Goal: Find specific page/section: Find specific page/section

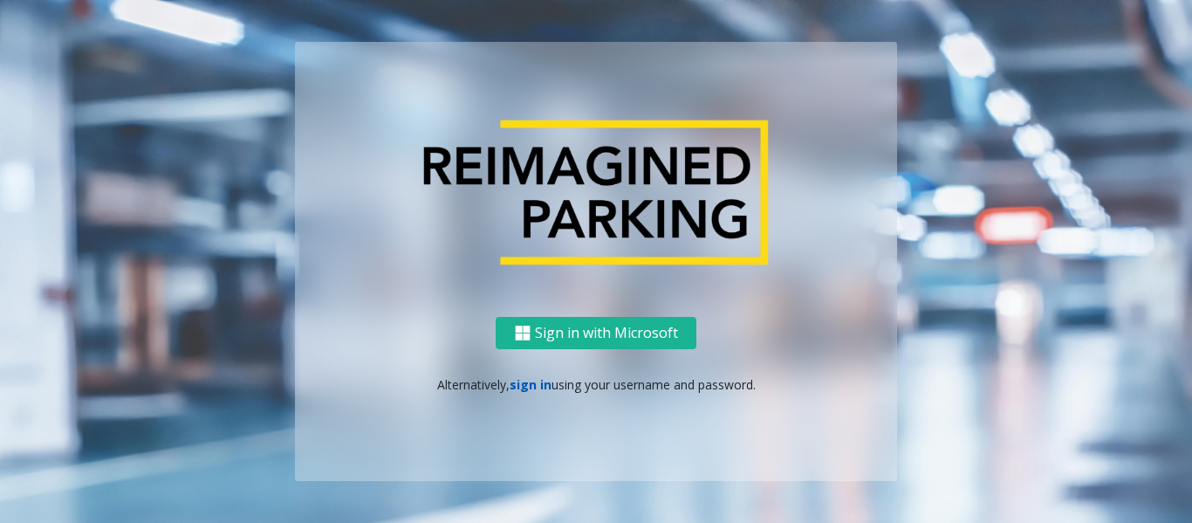
click at [520, 379] on link "sign in" at bounding box center [531, 384] width 42 height 17
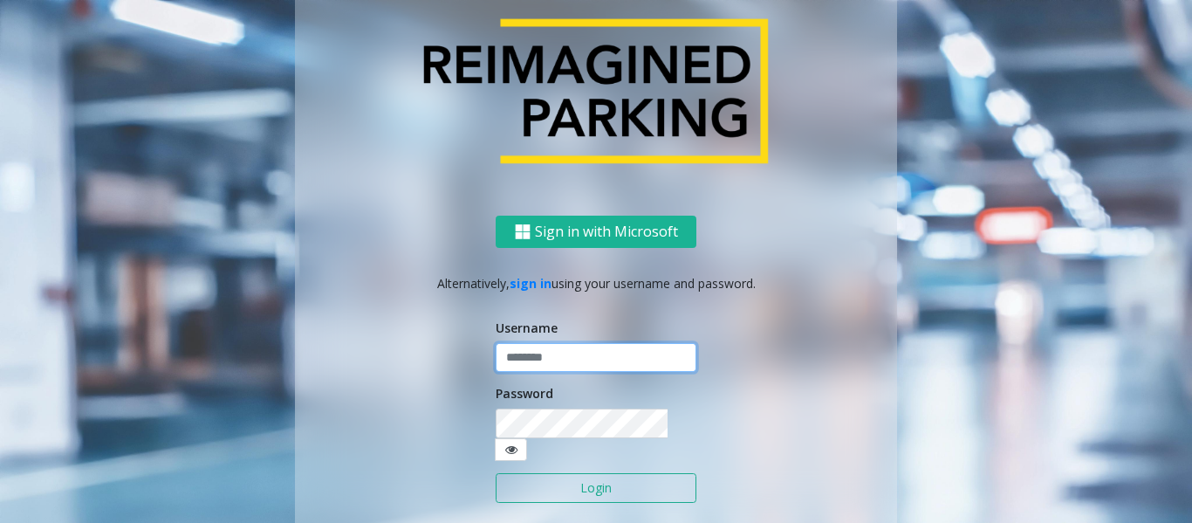
type input "*****"
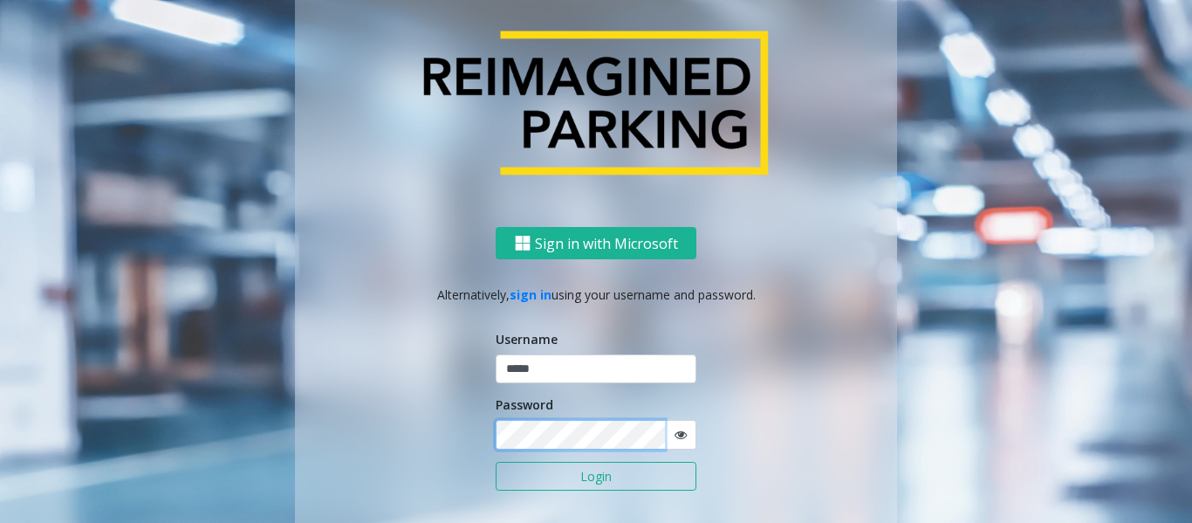
click at [496, 462] on button "Login" at bounding box center [596, 477] width 201 height 30
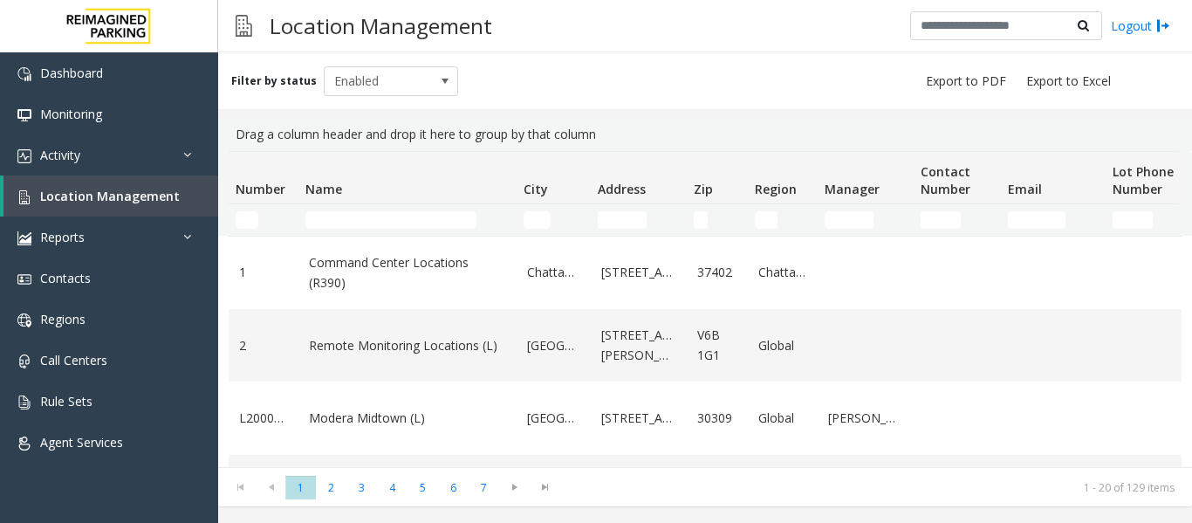
click at [664, 27] on div "Location Management Logout" at bounding box center [705, 26] width 974 height 52
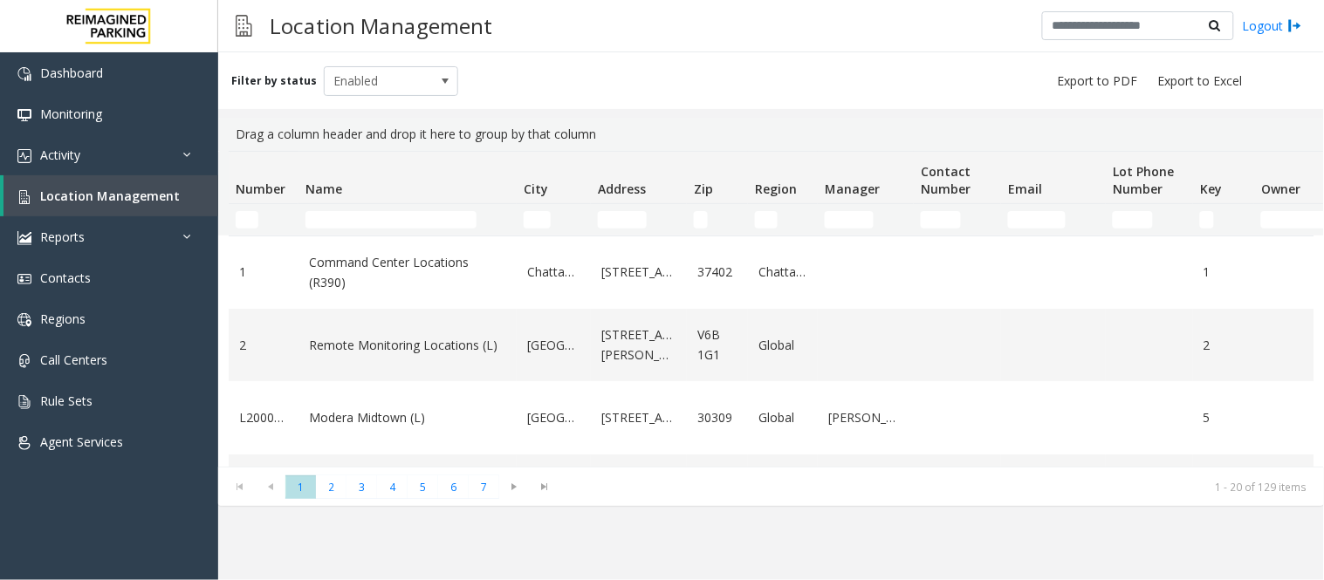
click at [321, 221] on input "Name Filter" at bounding box center [390, 219] width 171 height 17
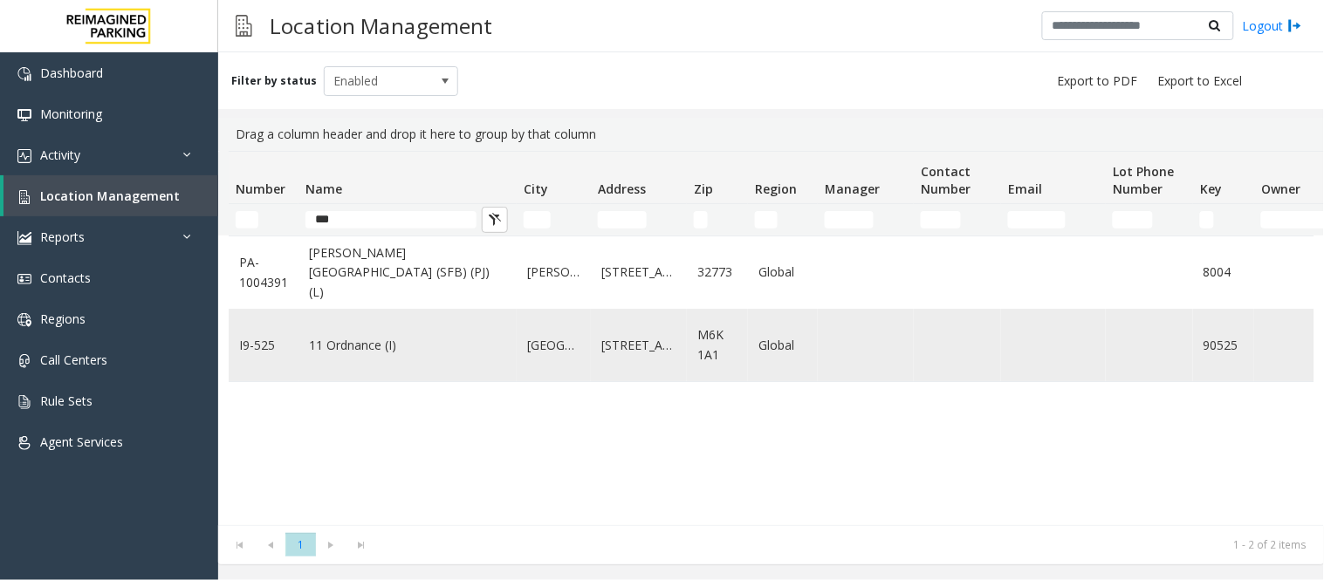
type input "***"
click at [315, 345] on link "11 Ordnance (I)" at bounding box center [407, 345] width 197 height 19
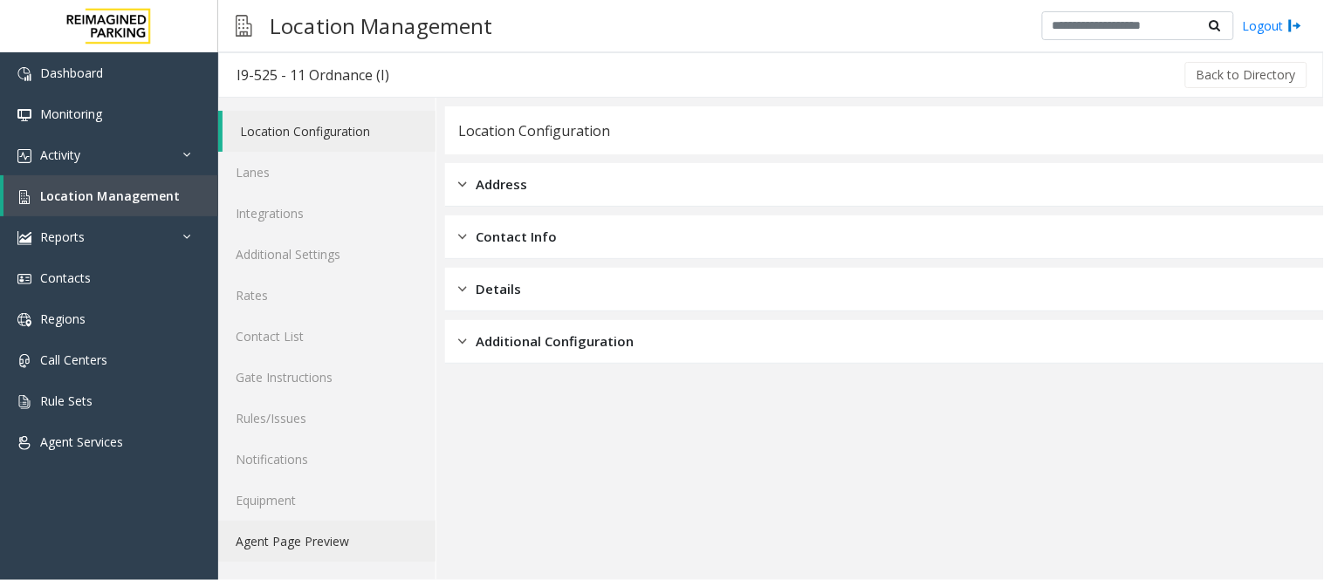
click at [289, 546] on link "Agent Page Preview" at bounding box center [326, 541] width 217 height 41
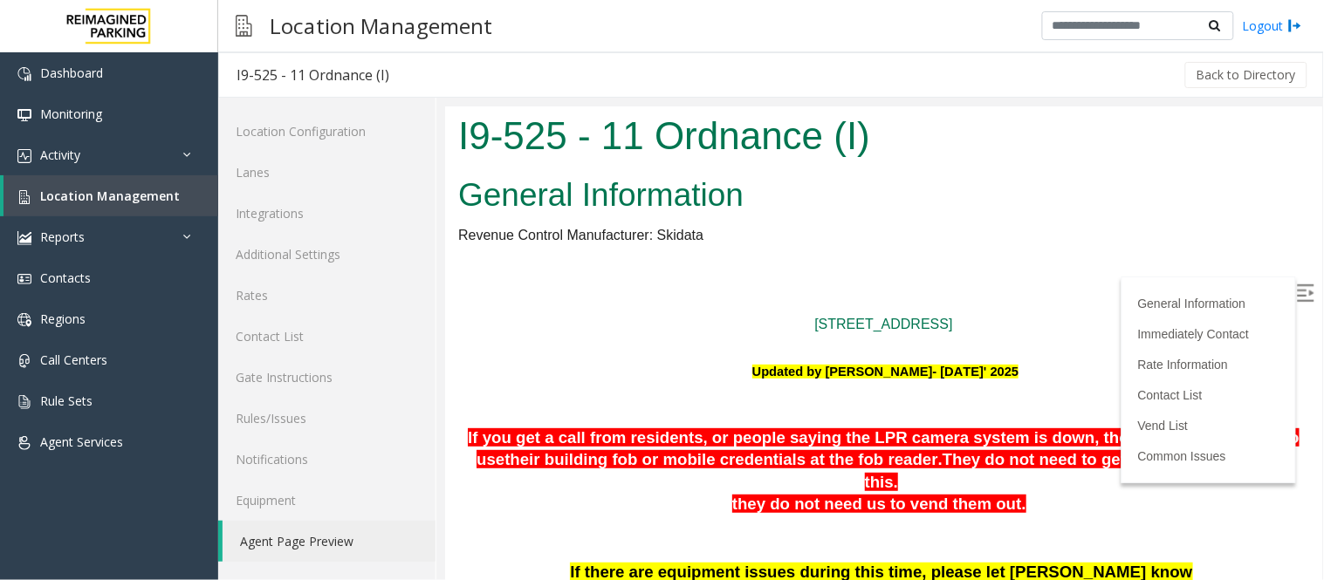
click at [1296, 285] on img at bounding box center [1304, 292] width 17 height 17
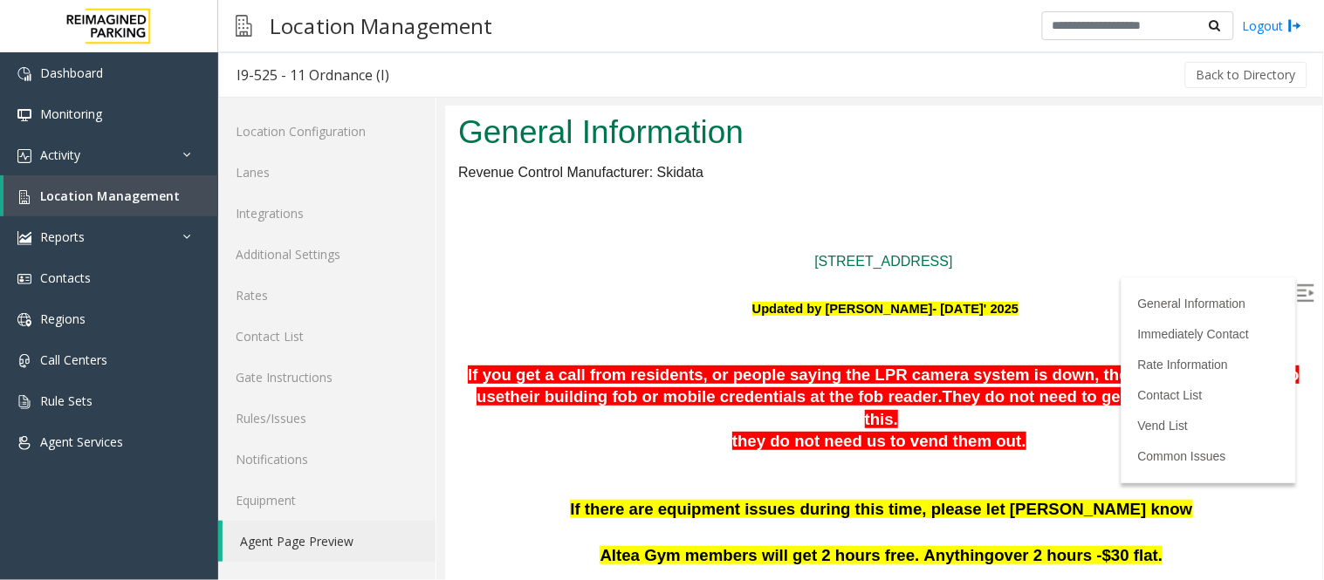
scroll to position [97, 0]
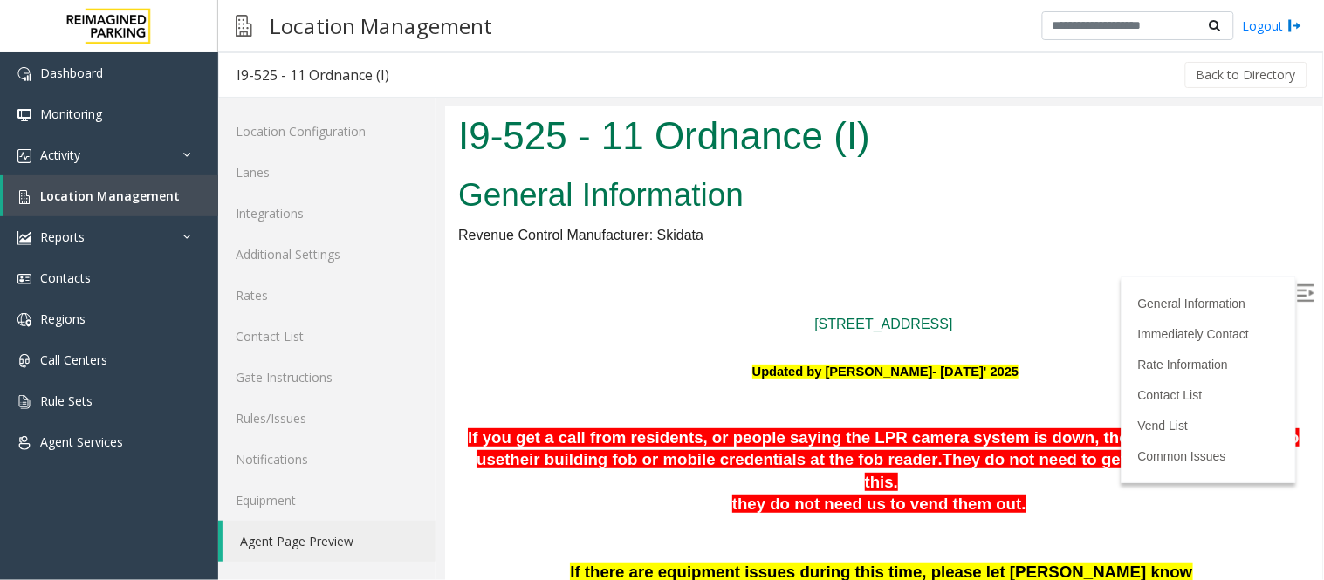
scroll to position [97, 0]
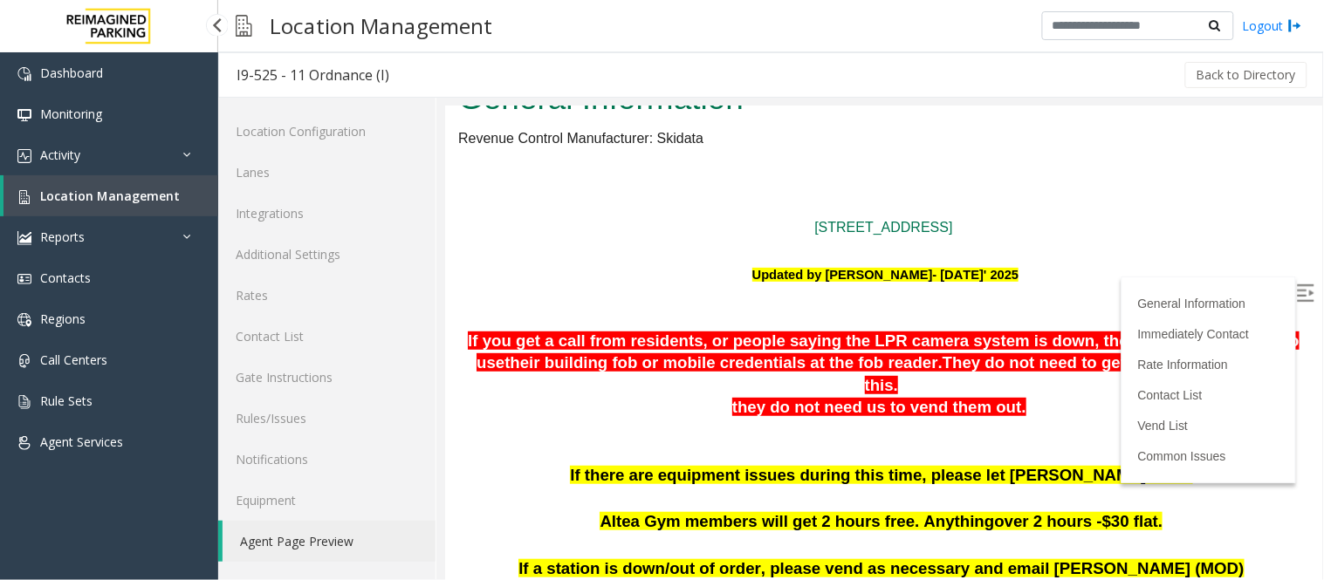
click at [119, 197] on span "Location Management" at bounding box center [110, 196] width 140 height 17
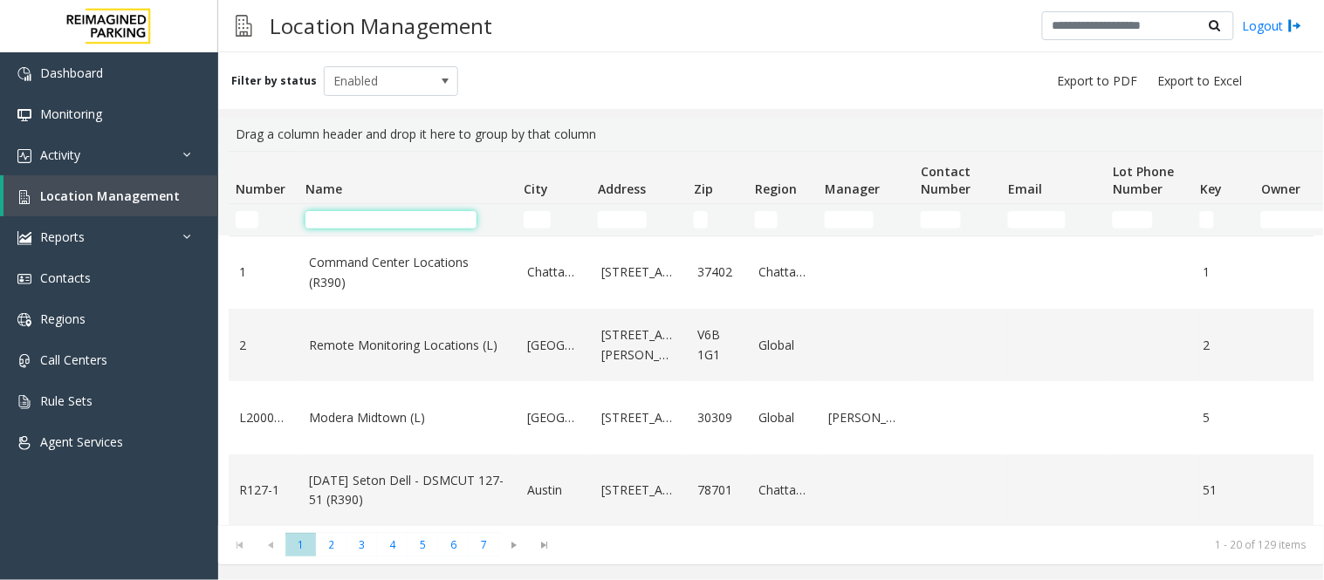
click at [360, 219] on input "Name Filter" at bounding box center [390, 219] width 171 height 17
click at [147, 158] on link "Activity" at bounding box center [109, 154] width 218 height 41
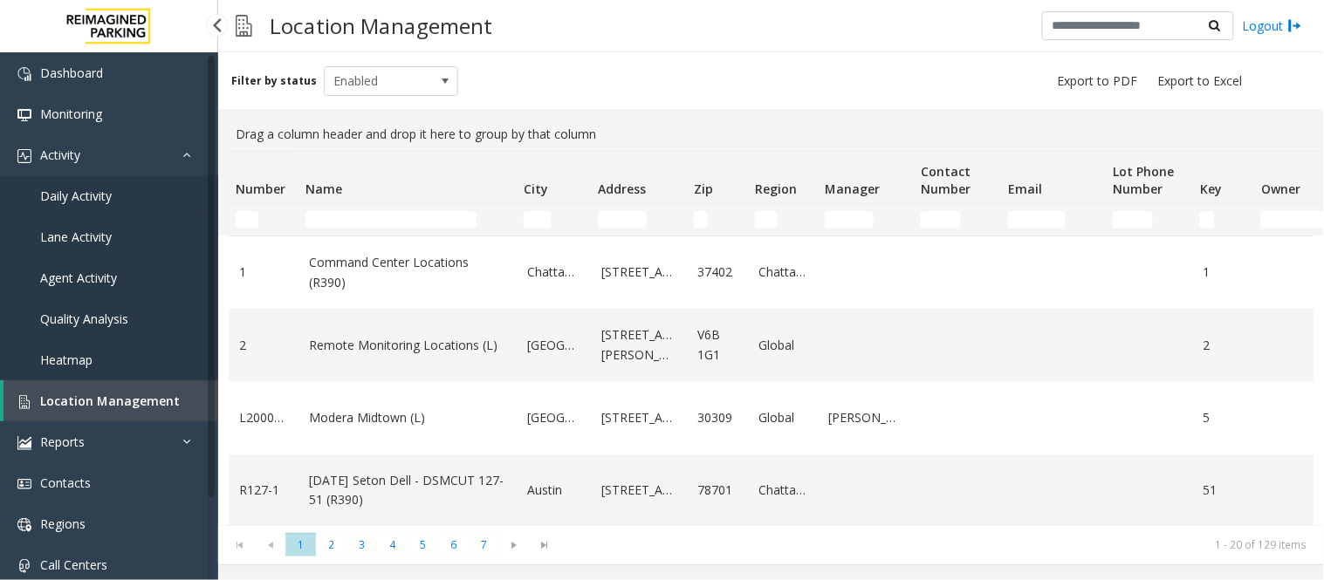
click at [65, 194] on span "Daily Activity" at bounding box center [76, 196] width 72 height 17
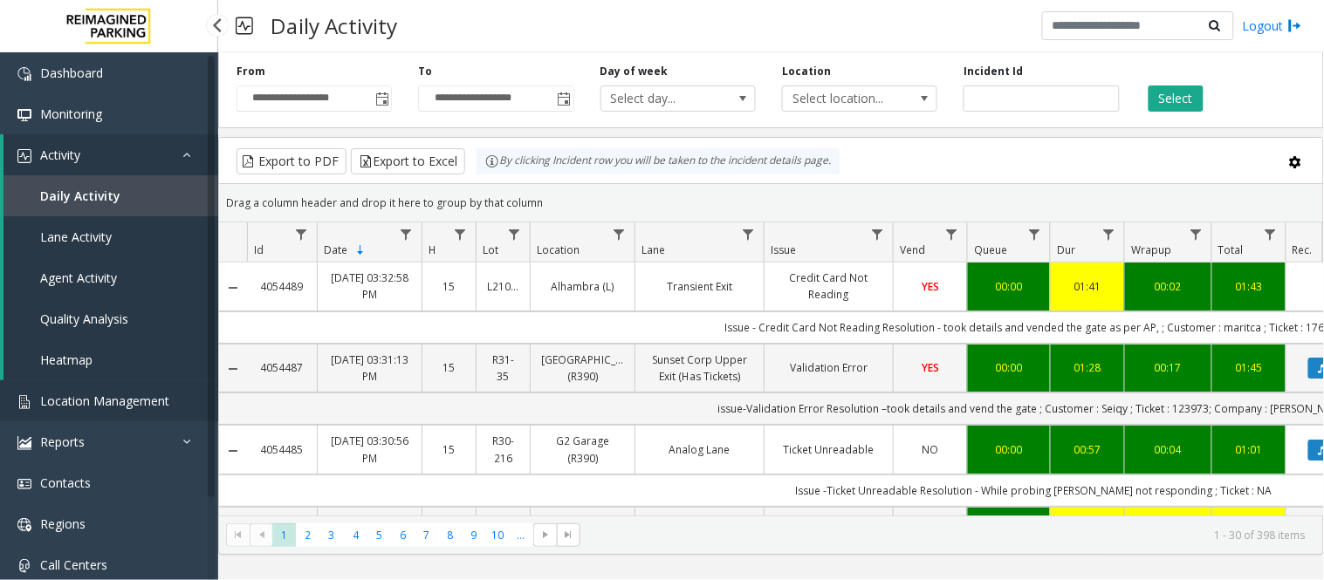
click at [140, 403] on span "Location Management" at bounding box center [104, 401] width 129 height 17
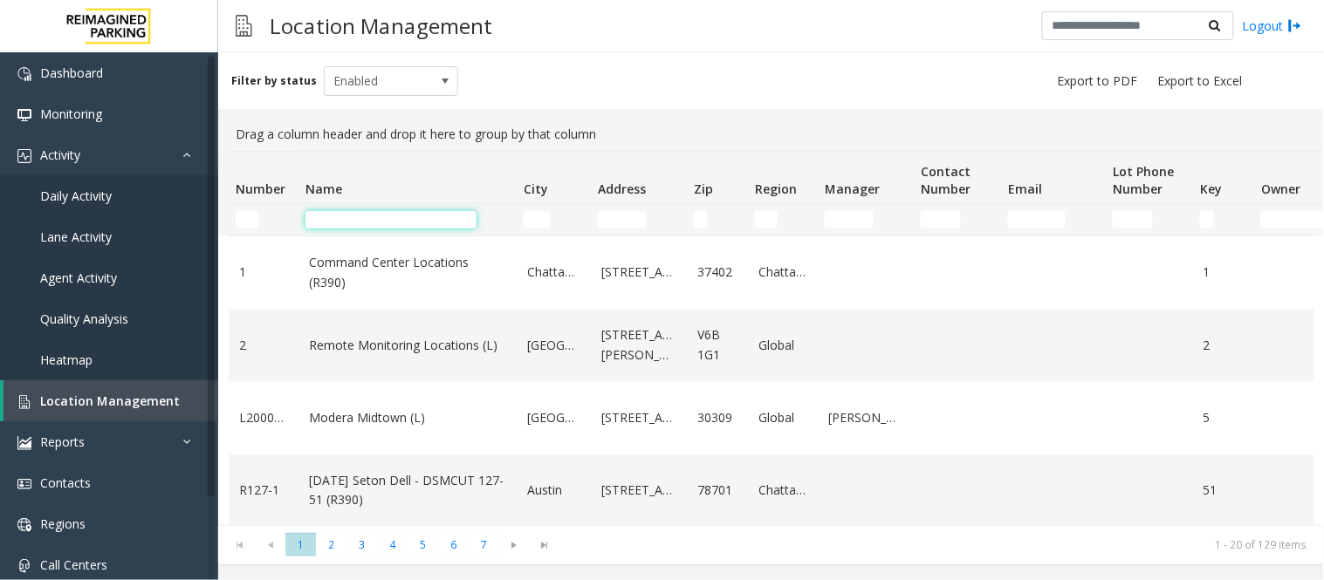
click at [394, 214] on input "Name Filter" at bounding box center [390, 219] width 171 height 17
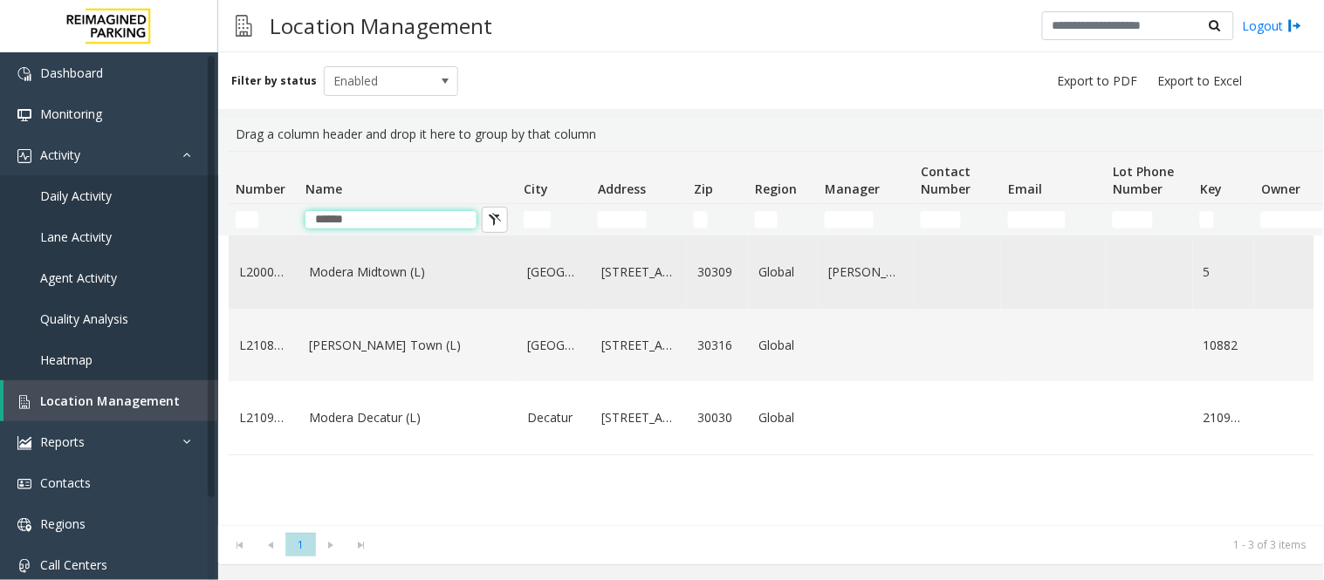
type input "******"
click at [401, 292] on td "Modera Midtown (L)" at bounding box center [407, 272] width 218 height 72
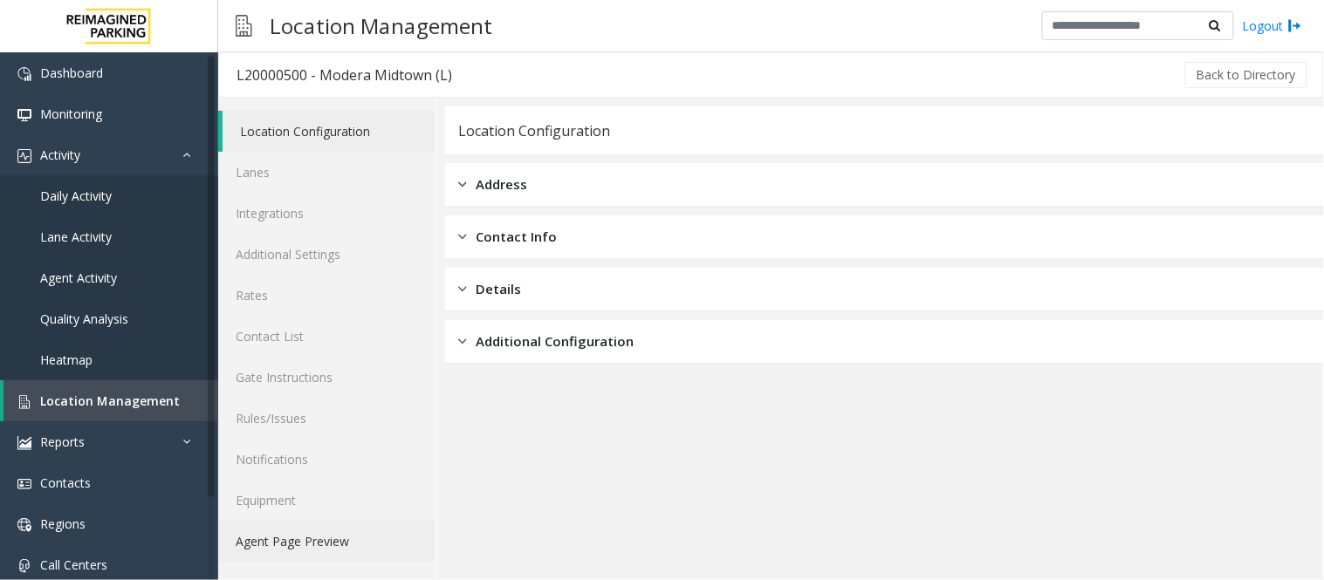
click at [304, 532] on link "Agent Page Preview" at bounding box center [326, 541] width 217 height 41
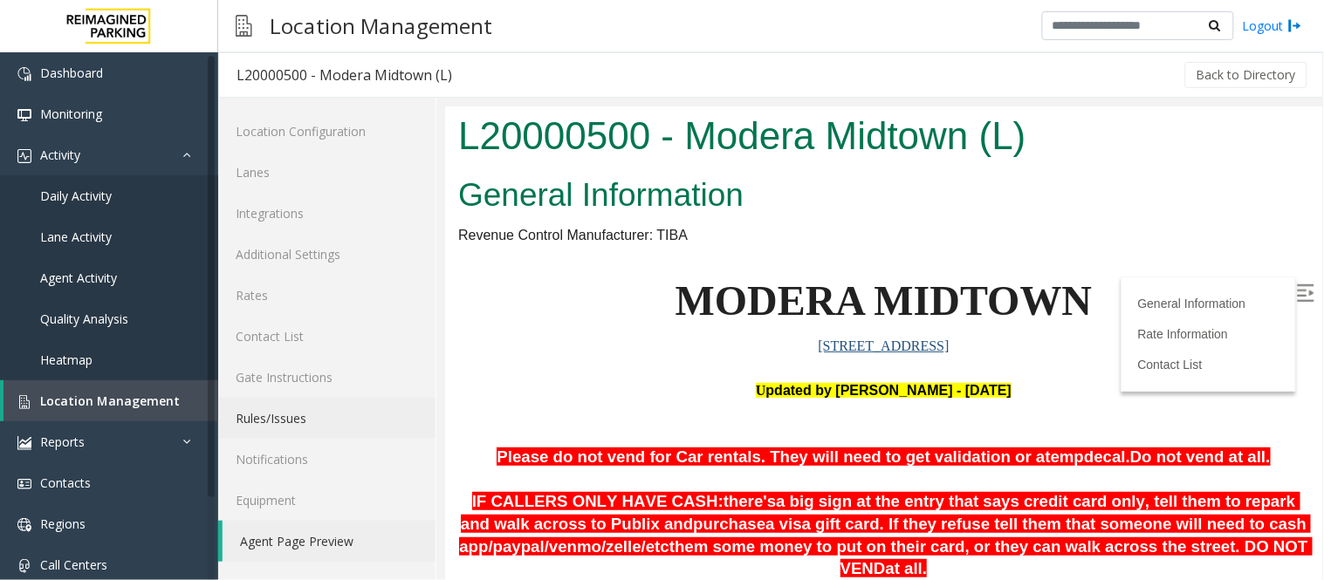
scroll to position [873, 0]
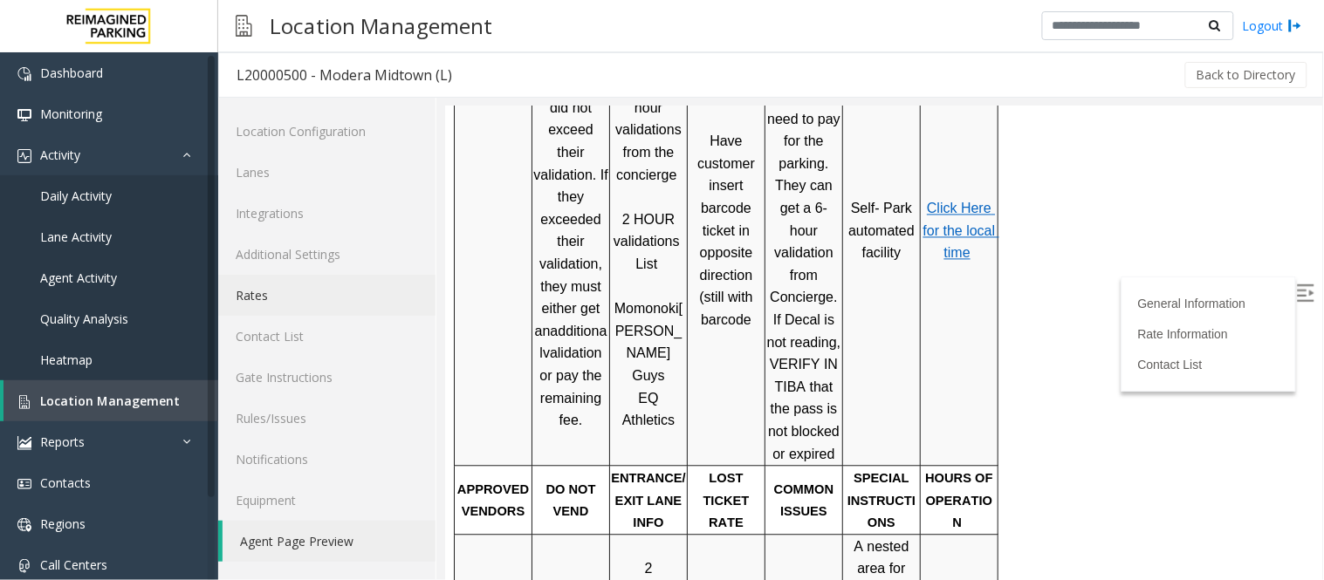
click at [268, 305] on link "Rates" at bounding box center [326, 295] width 217 height 41
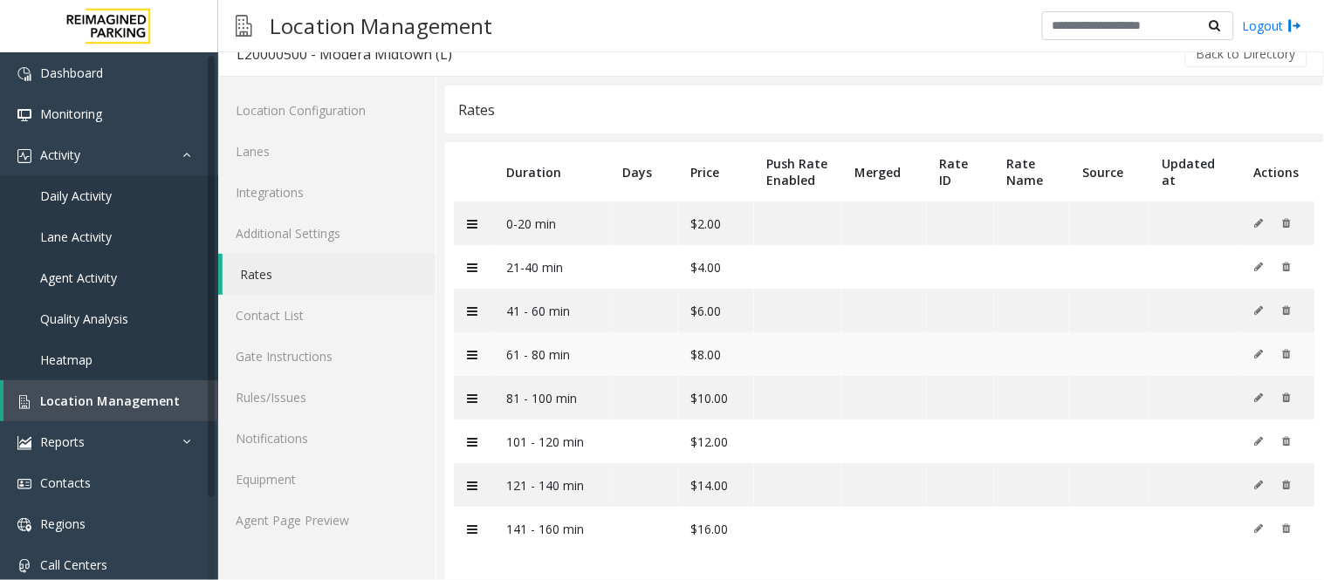
scroll to position [27, 0]
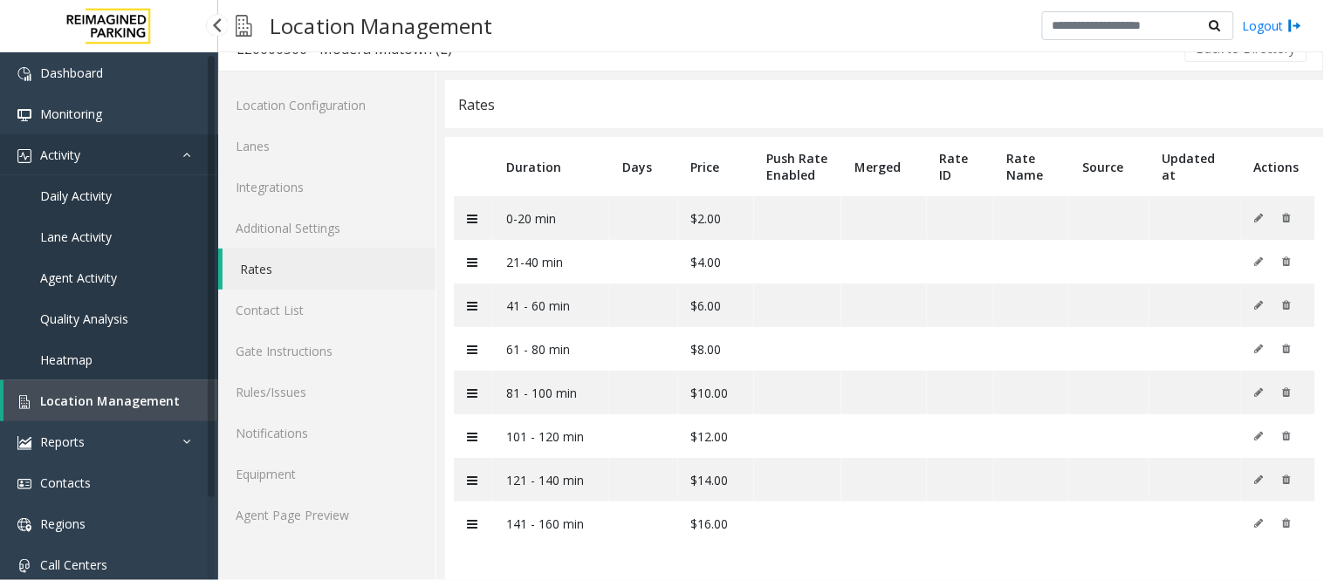
click at [84, 171] on link "Activity" at bounding box center [109, 154] width 218 height 41
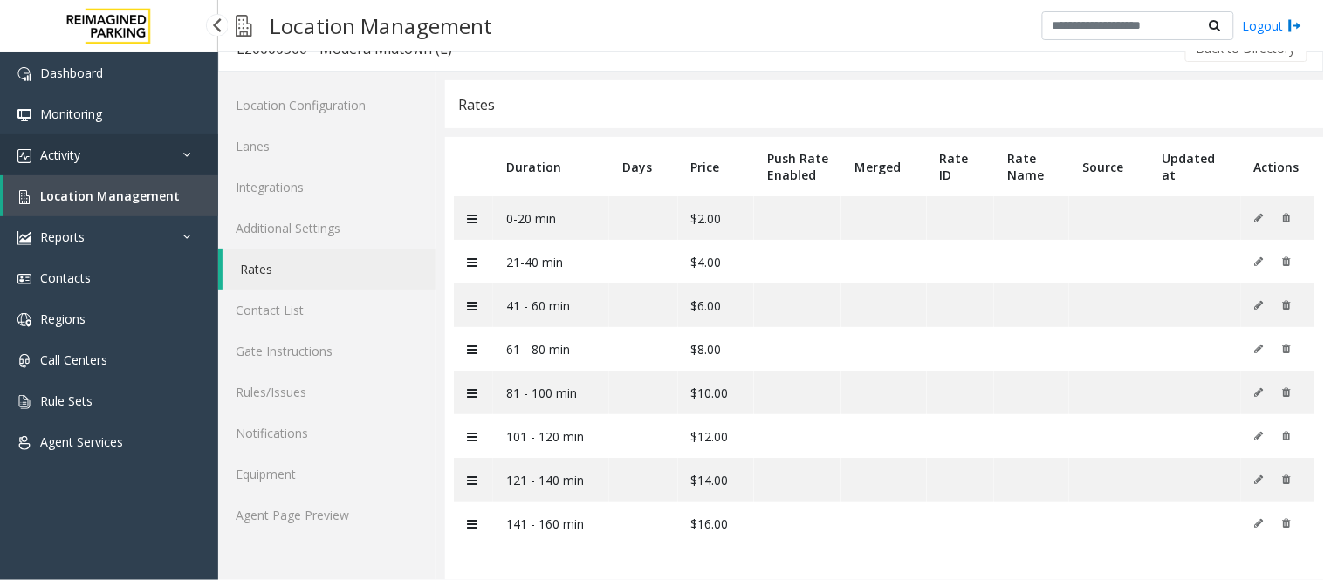
click at [114, 159] on link "Activity" at bounding box center [109, 154] width 218 height 41
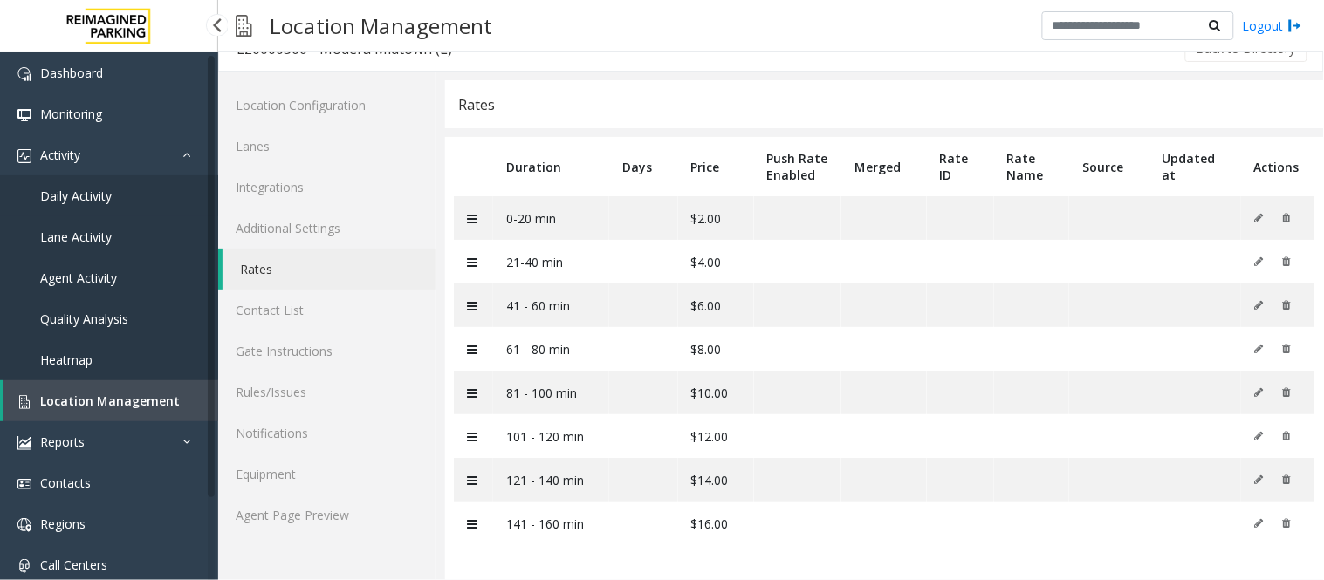
click at [82, 193] on span "Daily Activity" at bounding box center [76, 196] width 72 height 17
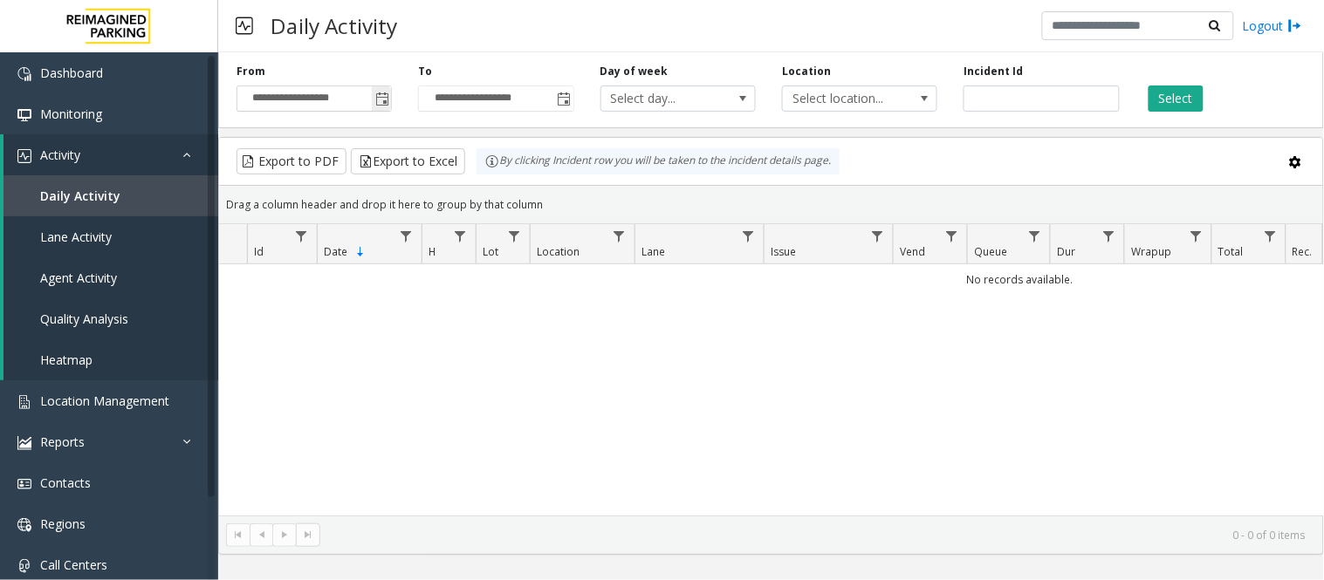
click at [386, 97] on span "Toggle popup" at bounding box center [382, 99] width 14 height 14
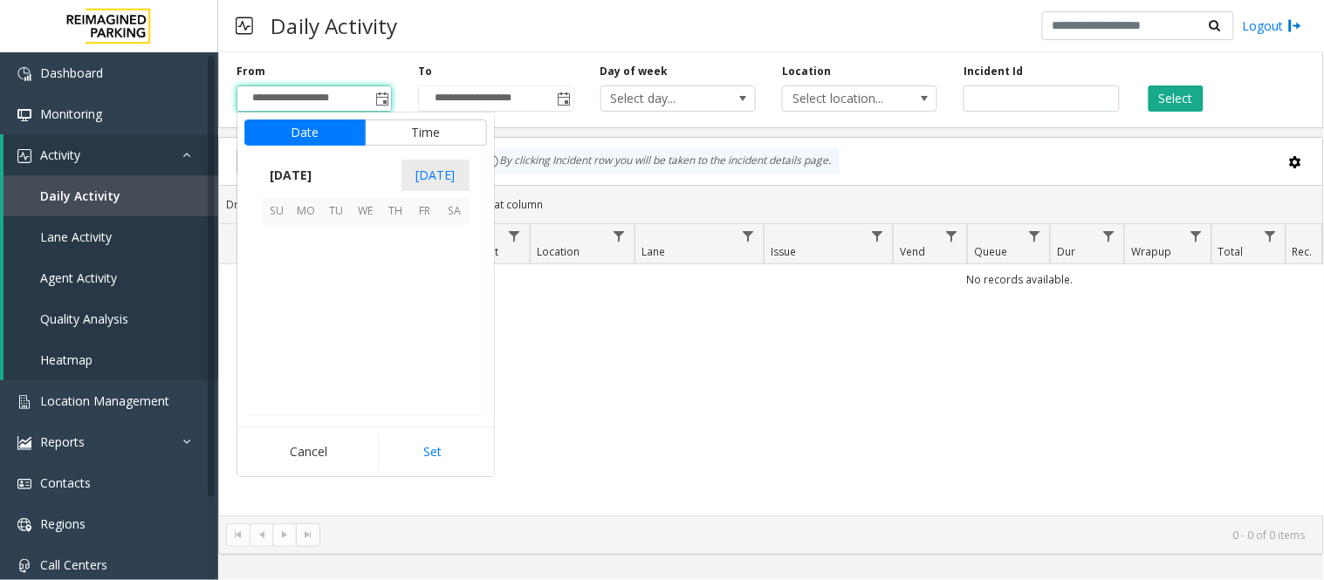
scroll to position [312916, 0]
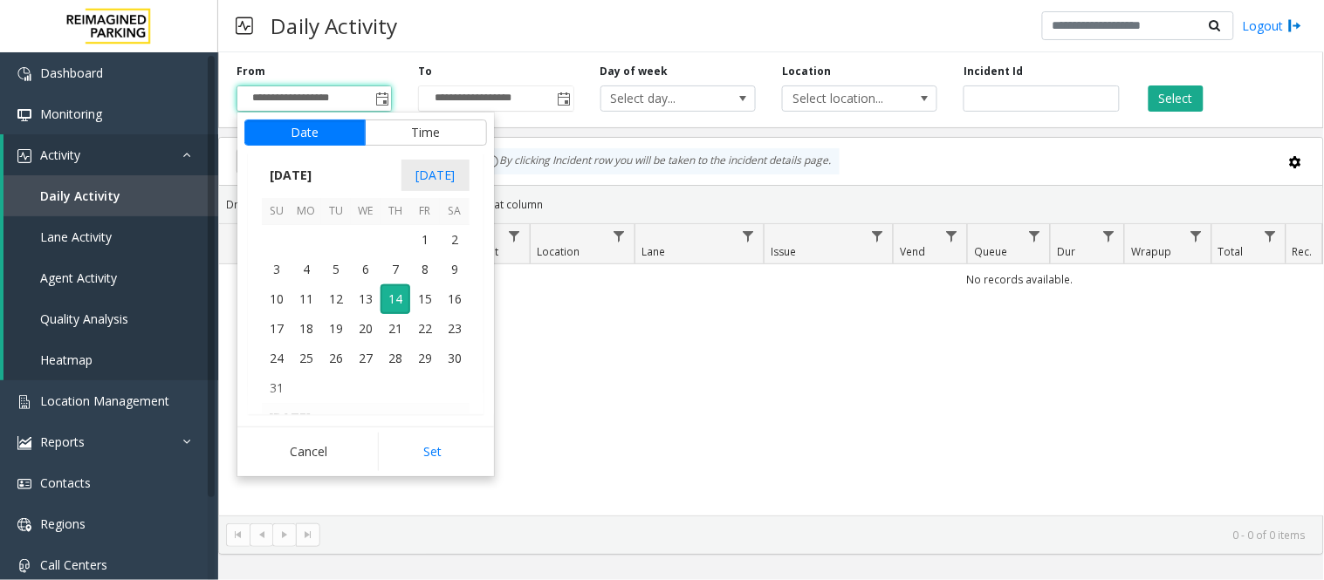
drag, startPoint x: 363, startPoint y: 302, endPoint x: 377, endPoint y: 351, distance: 50.8
click at [360, 307] on span "13" at bounding box center [366, 299] width 30 height 30
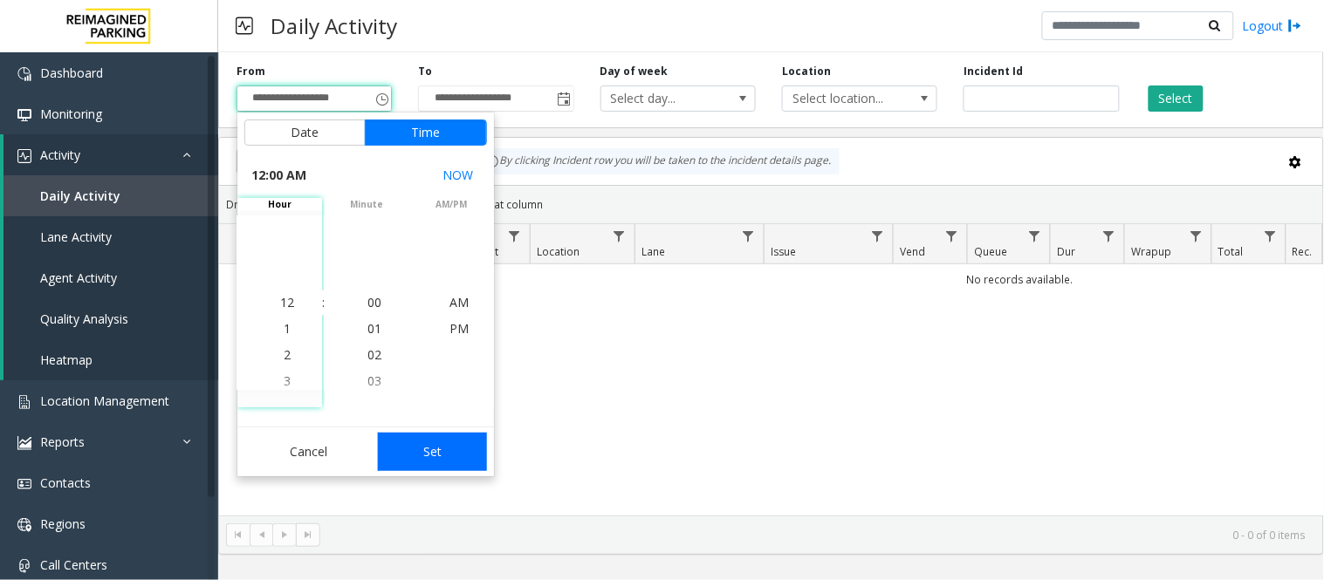
click at [428, 455] on button "Set" at bounding box center [433, 452] width 110 height 38
type input "**********"
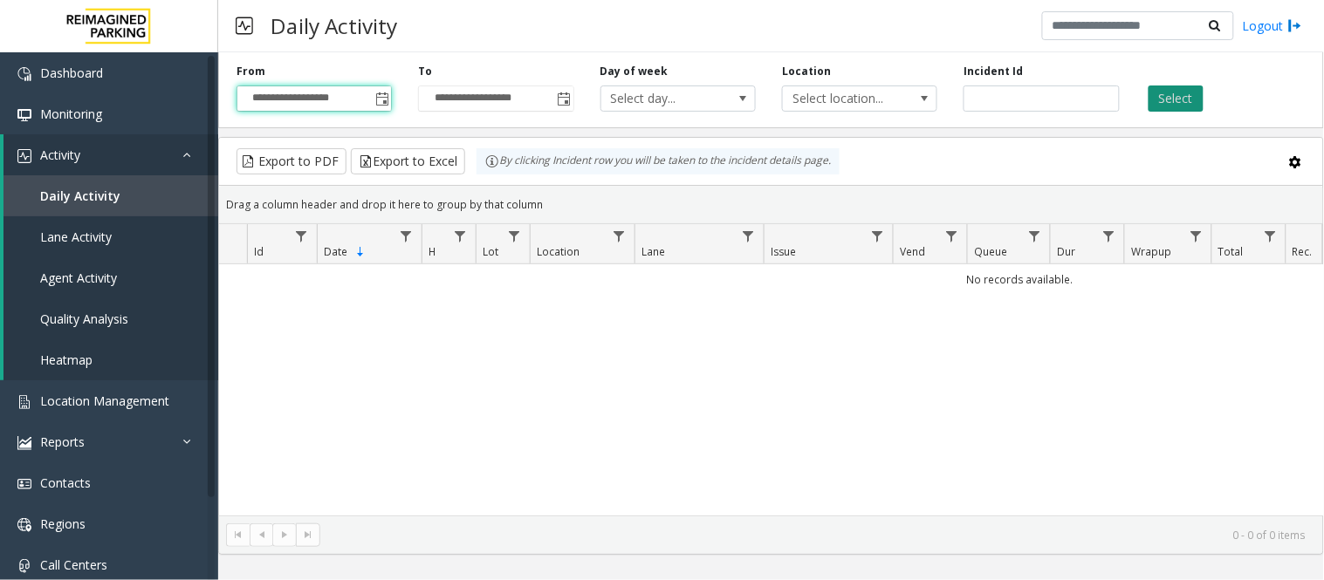
click at [1182, 96] on button "Select" at bounding box center [1175, 99] width 55 height 26
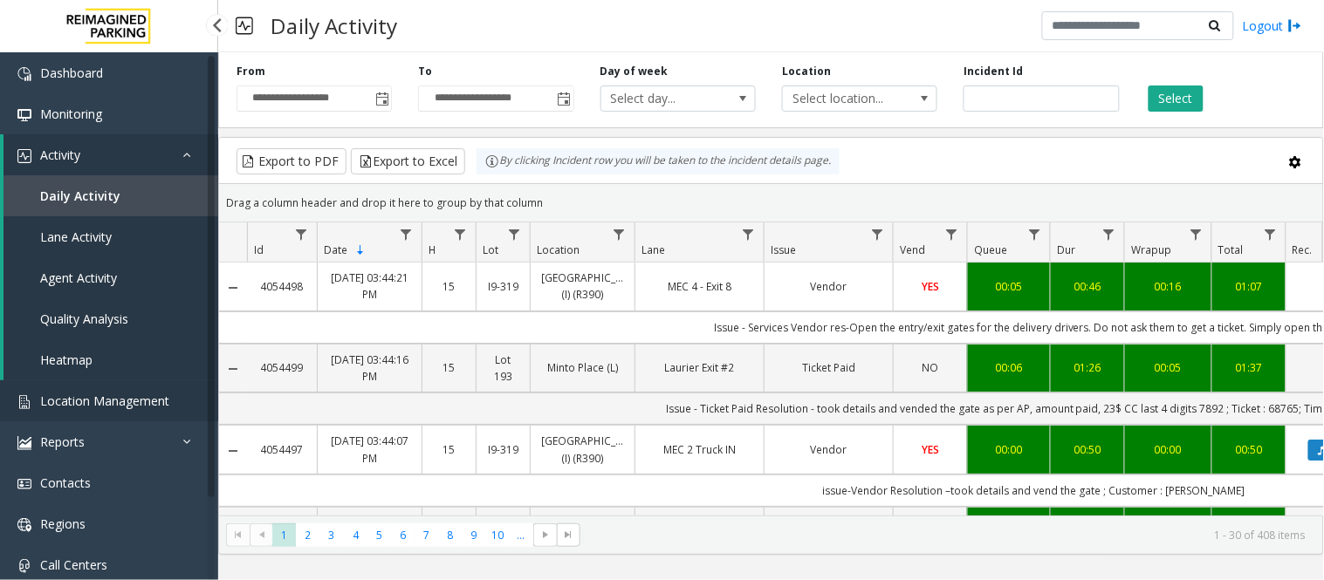
click at [65, 397] on span "Location Management" at bounding box center [104, 401] width 129 height 17
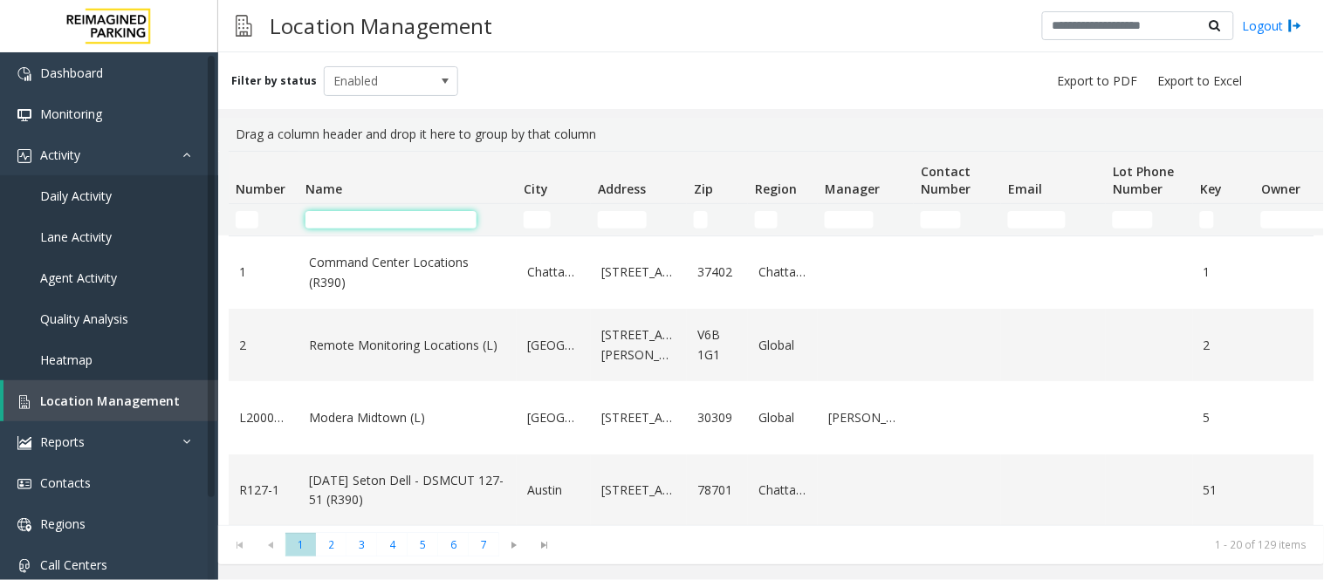
click at [362, 219] on input "Name Filter" at bounding box center [390, 219] width 171 height 17
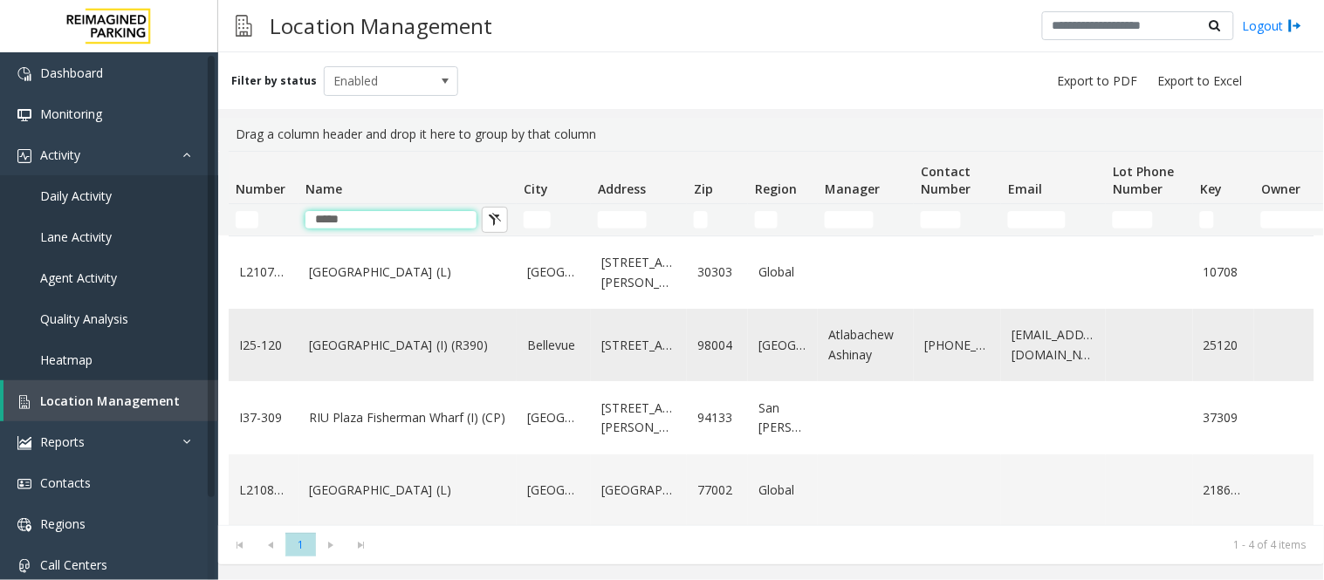
type input "*****"
click at [402, 361] on td "Plaza East Garage (I) (R390)" at bounding box center [407, 345] width 218 height 72
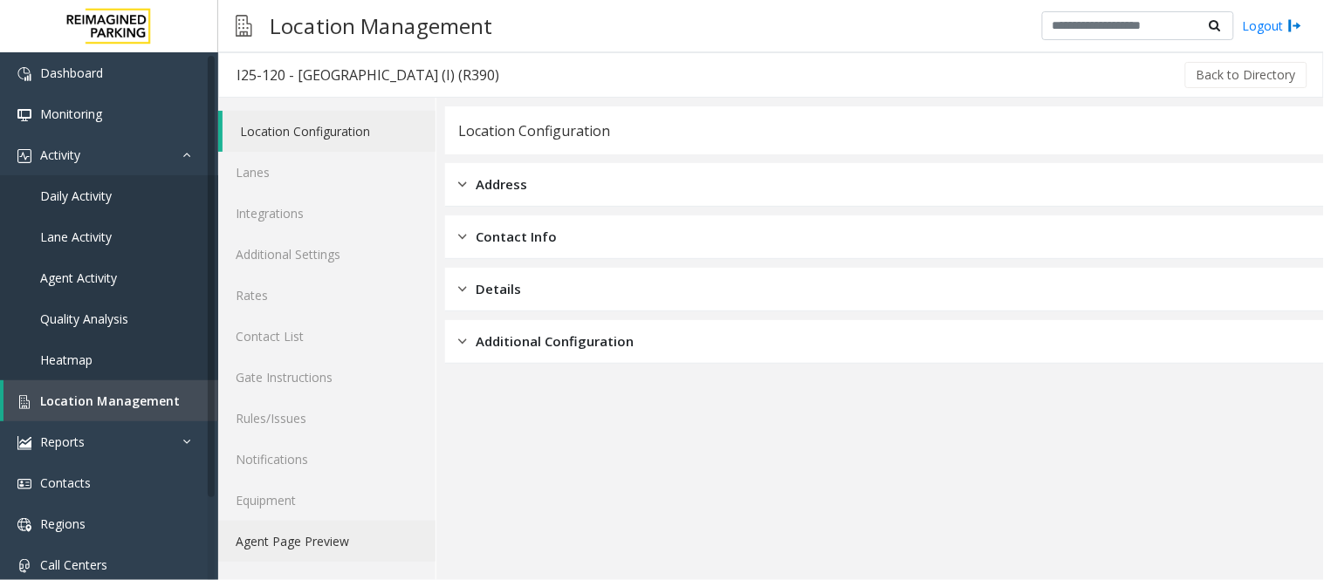
click at [350, 537] on link "Agent Page Preview" at bounding box center [326, 541] width 217 height 41
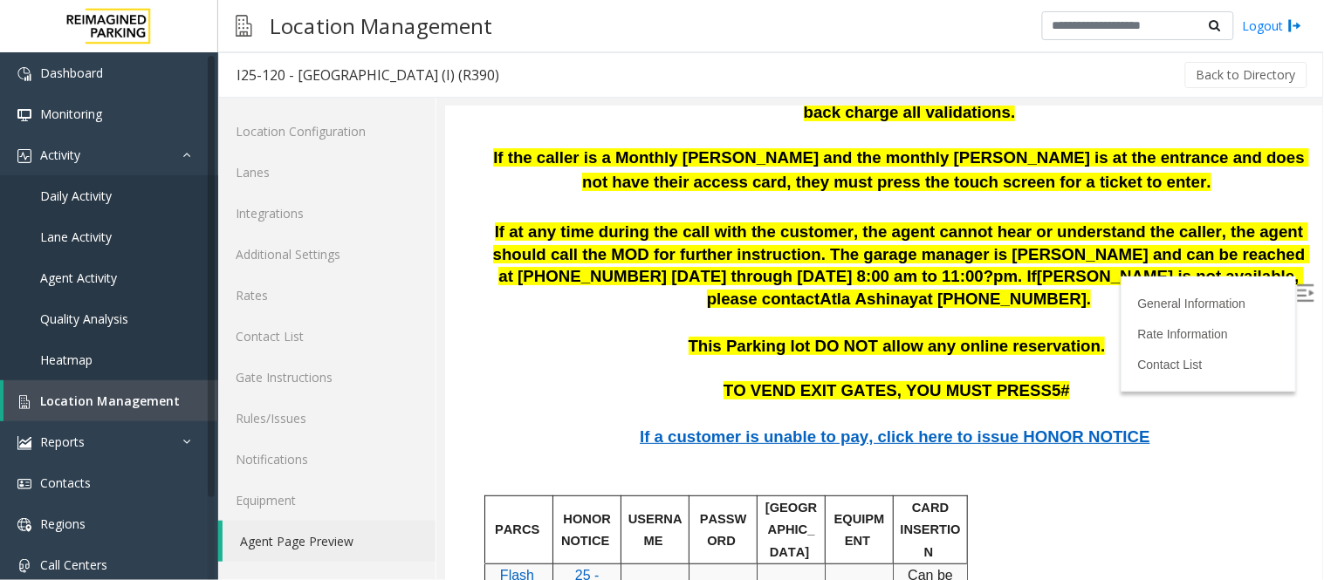
scroll to position [1939, 0]
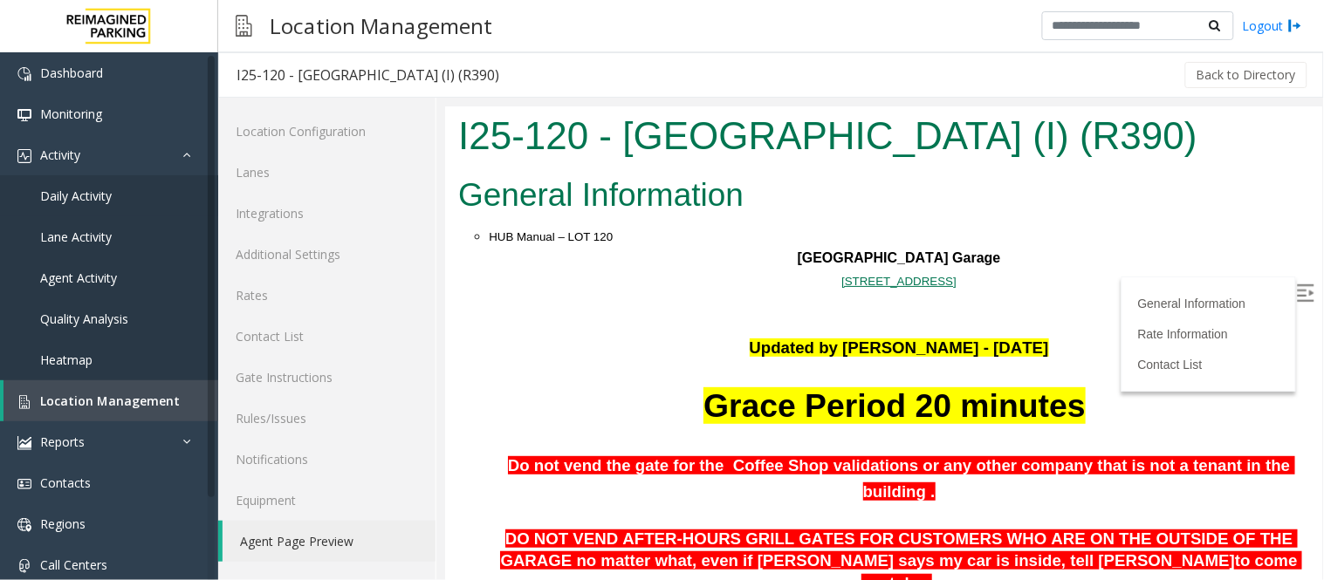
scroll to position [1939, 0]
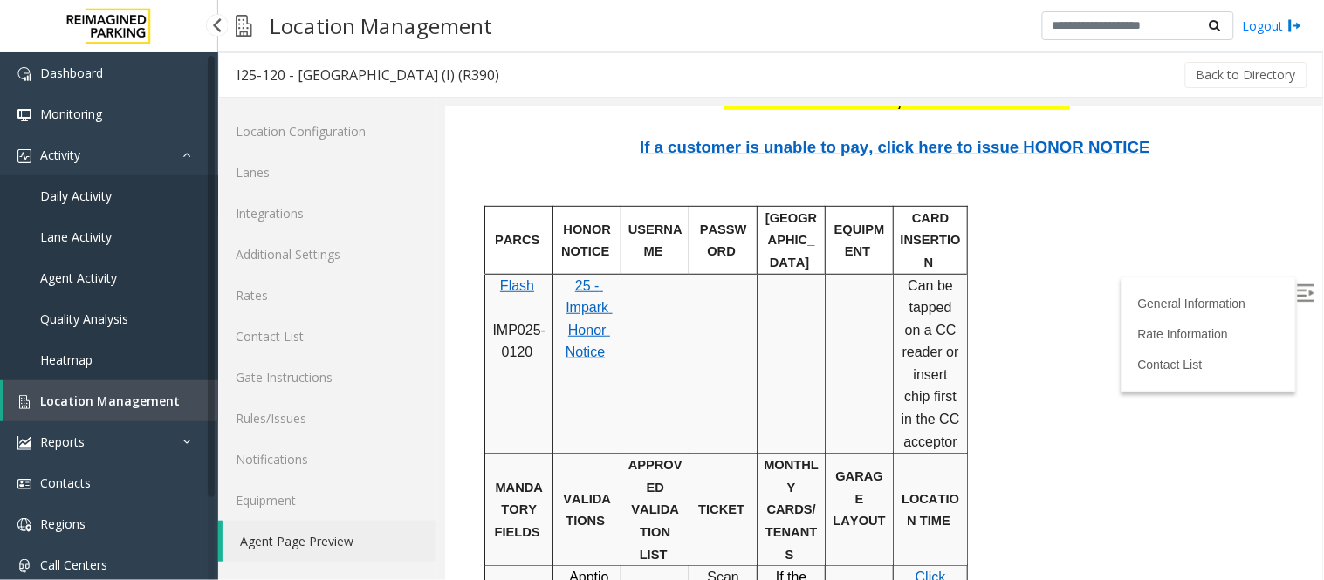
click at [106, 192] on span "Daily Activity" at bounding box center [76, 196] width 72 height 17
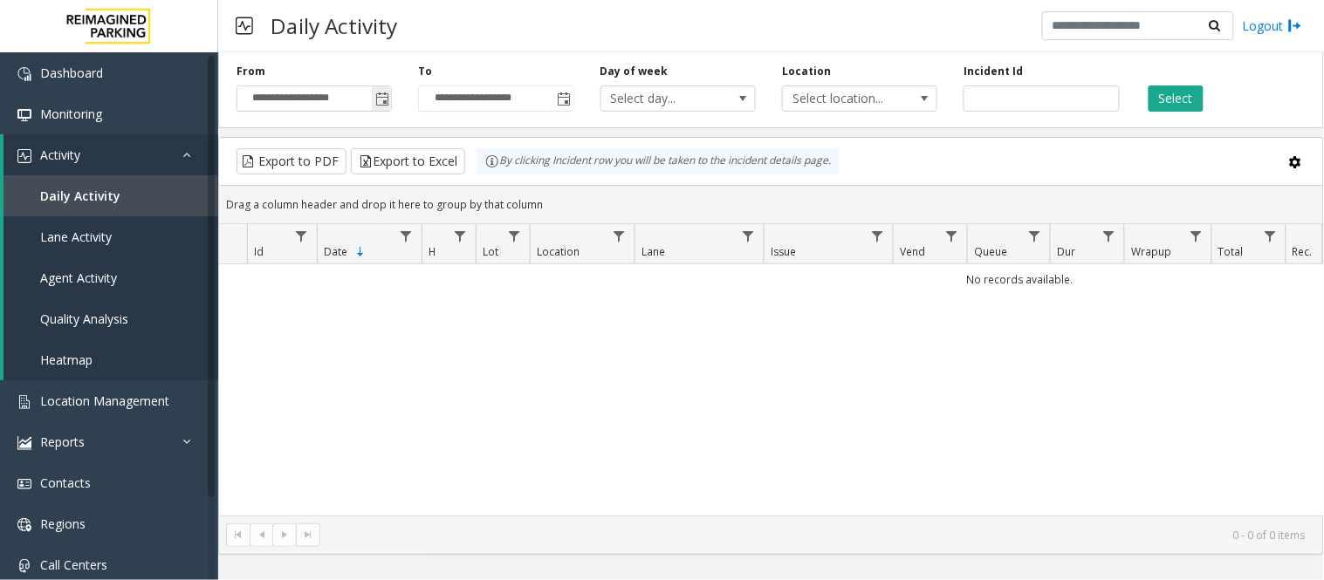
click at [385, 99] on span "Toggle popup" at bounding box center [382, 99] width 14 height 14
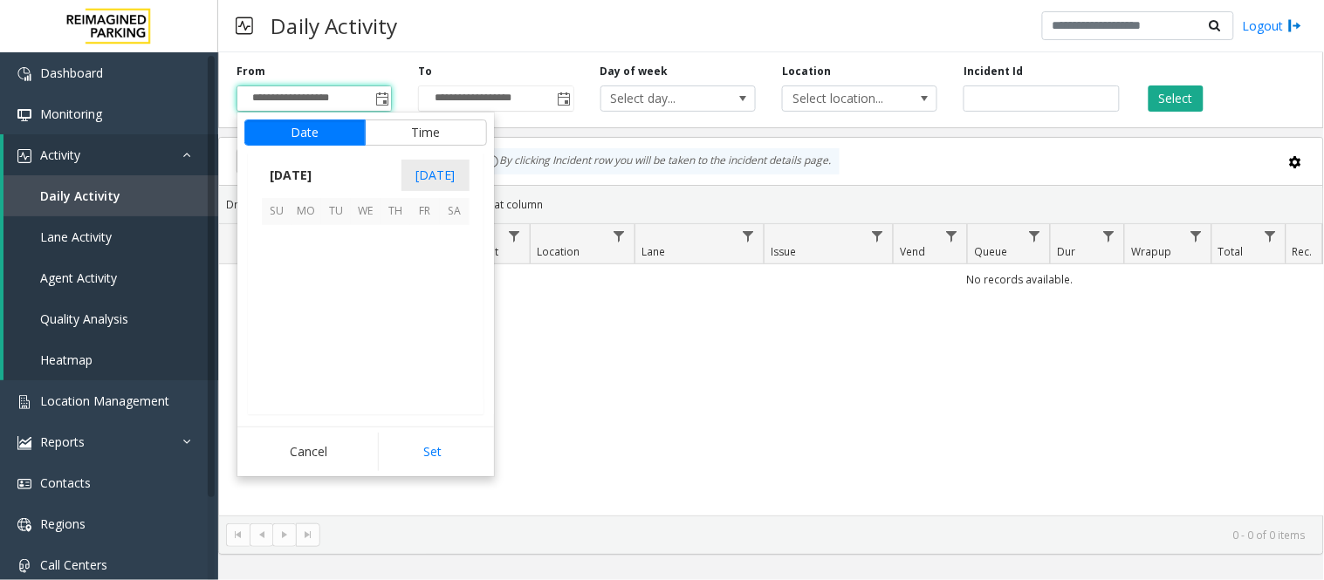
scroll to position [312916, 0]
click at [369, 293] on span "13" at bounding box center [366, 299] width 30 height 30
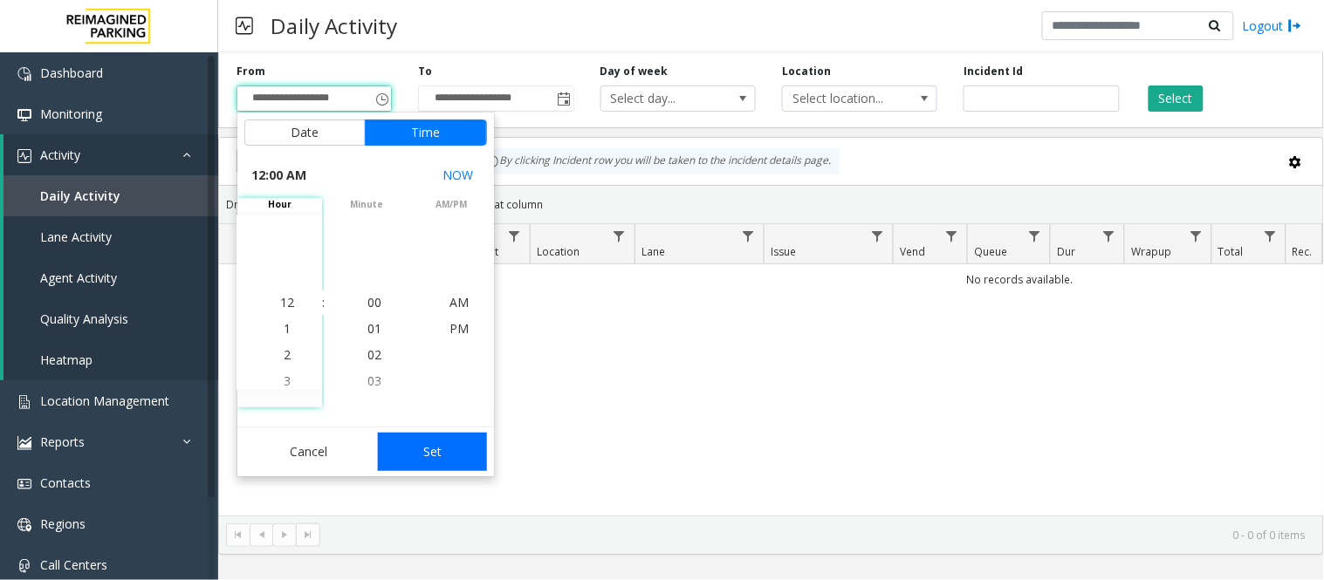
click at [429, 451] on button "Set" at bounding box center [433, 452] width 110 height 38
type input "**********"
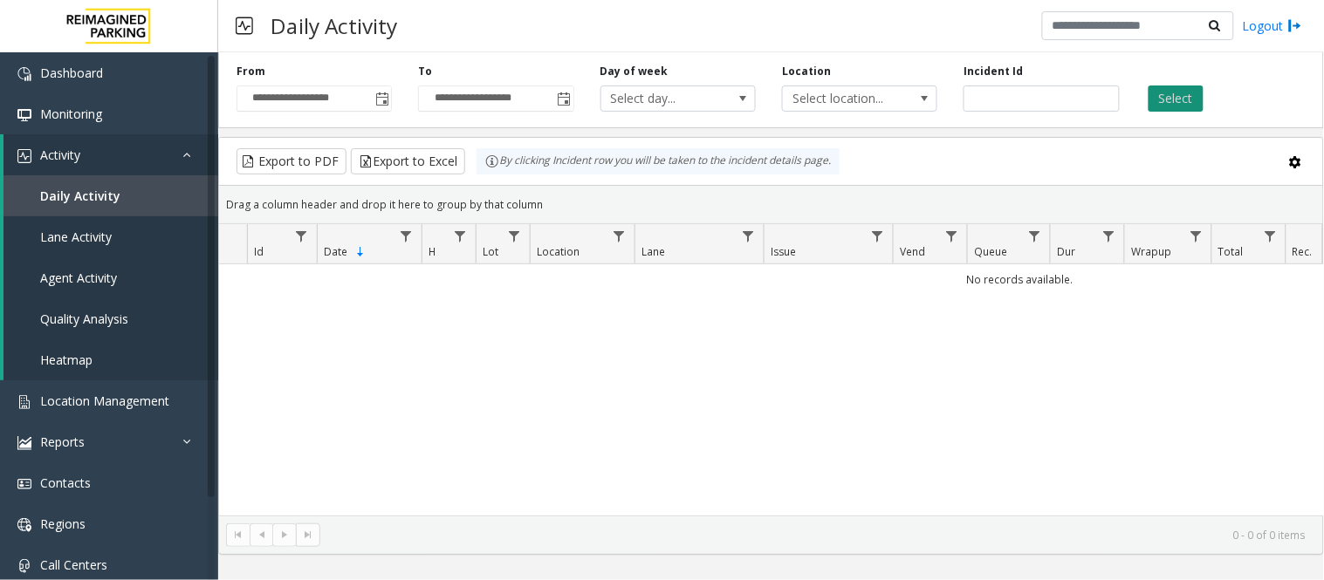
click at [1161, 99] on button "Select" at bounding box center [1175, 99] width 55 height 26
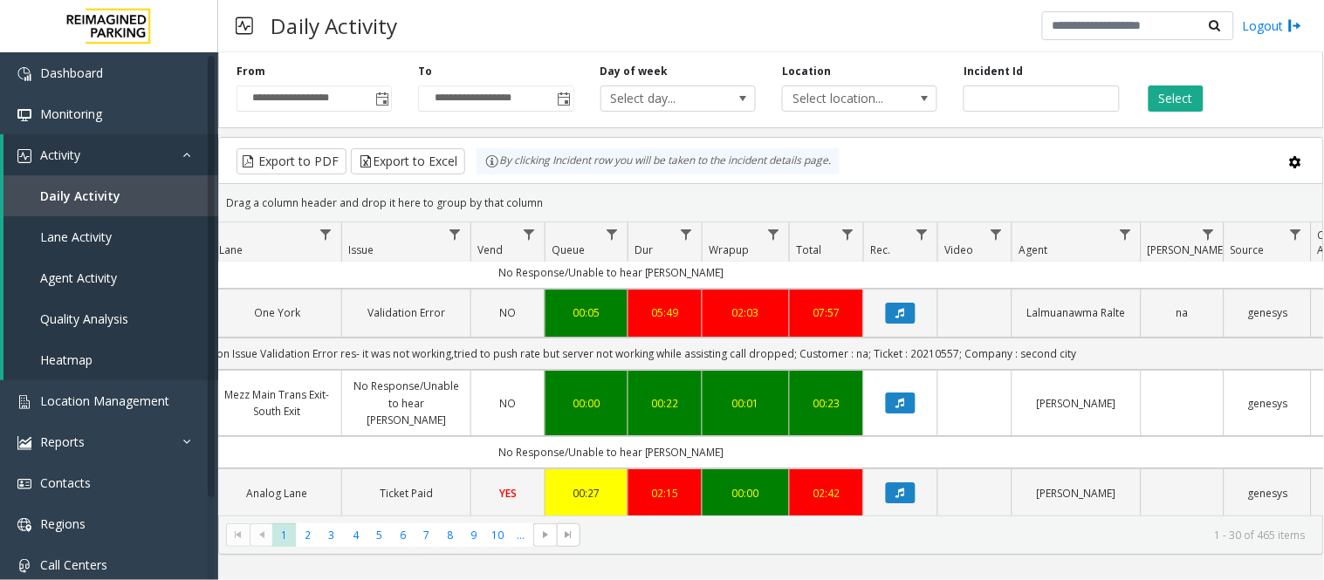
scroll to position [1551, 422]
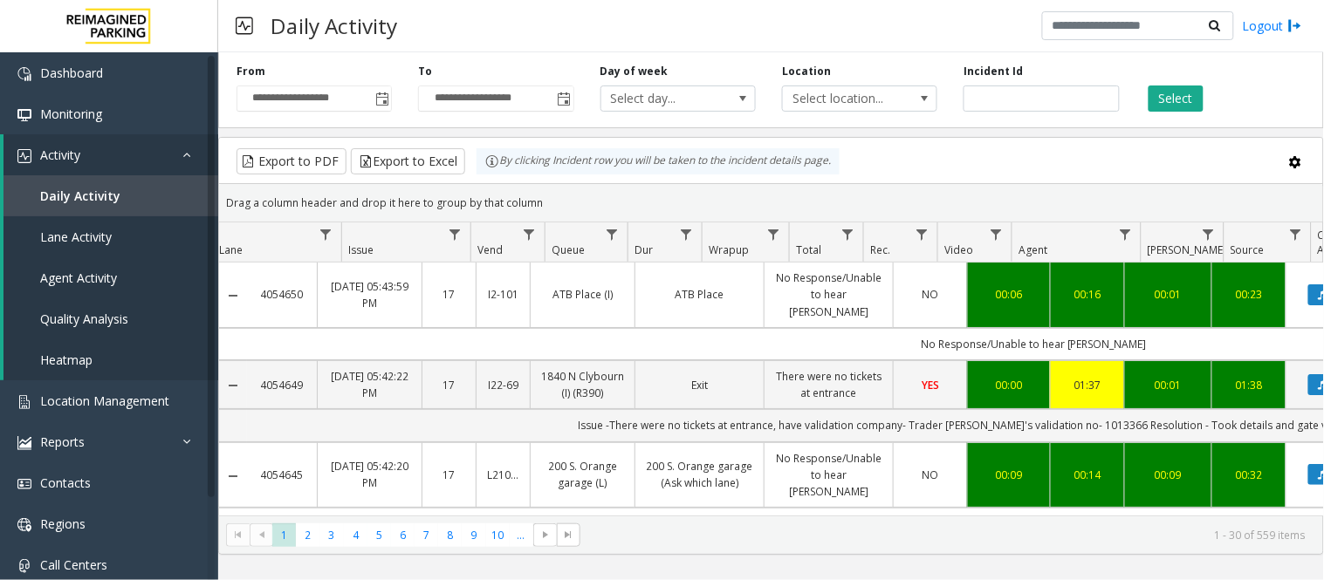
scroll to position [1551, 422]
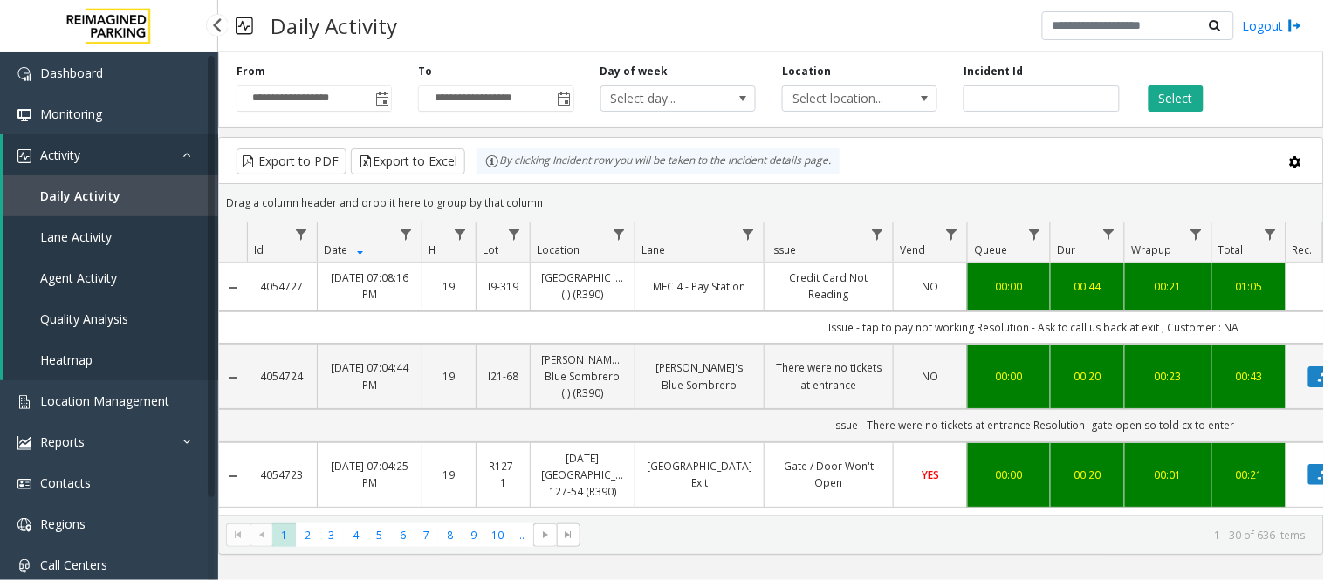
scroll to position [1551, 422]
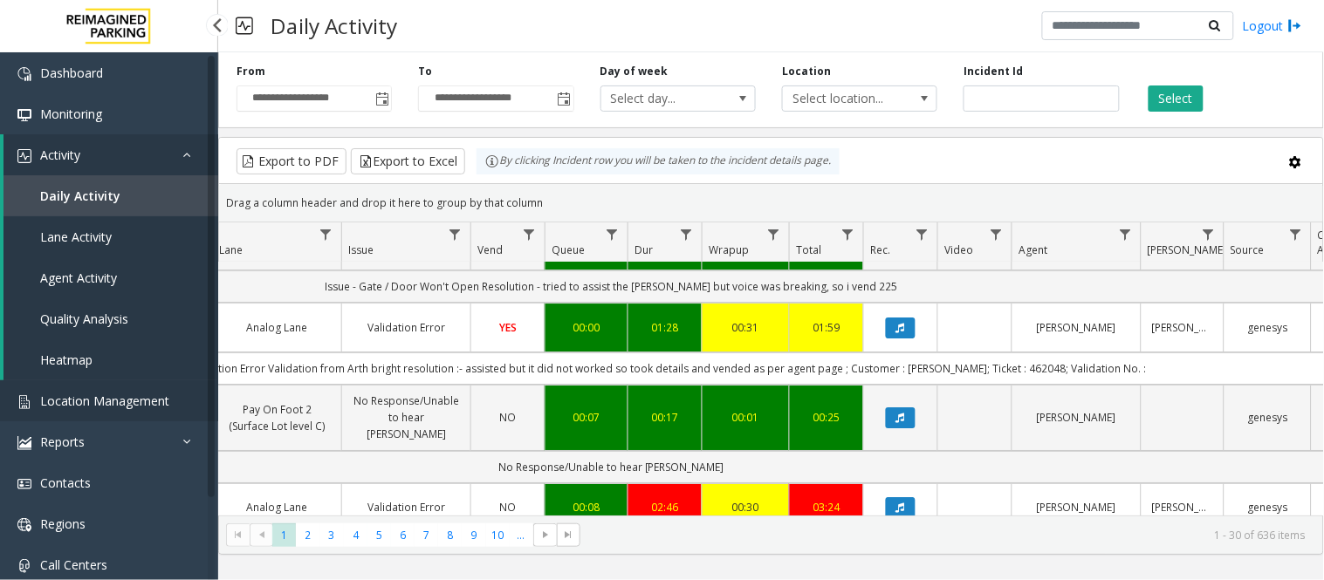
drag, startPoint x: 0, startPoint y: 0, endPoint x: 87, endPoint y: 399, distance: 408.2
click at [87, 399] on span "Location Management" at bounding box center [104, 401] width 129 height 17
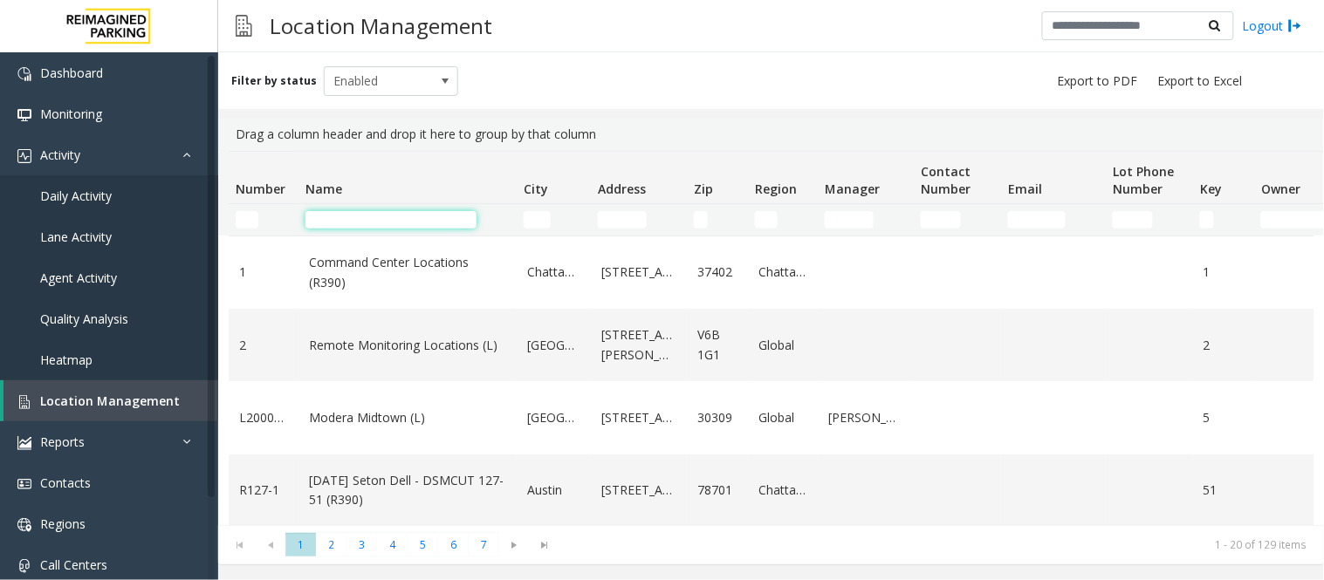
click at [367, 216] on input "Name Filter" at bounding box center [390, 219] width 171 height 17
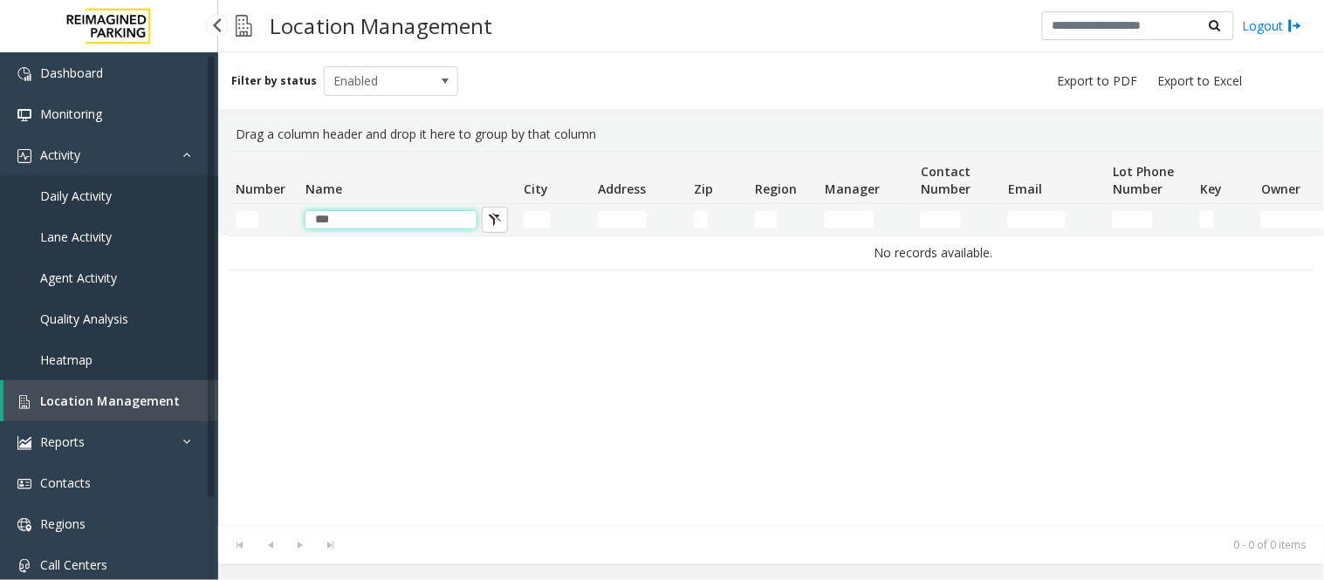
type input "***"
click at [125, 404] on span "Location Management" at bounding box center [110, 401] width 140 height 17
